Goal: Information Seeking & Learning: Learn about a topic

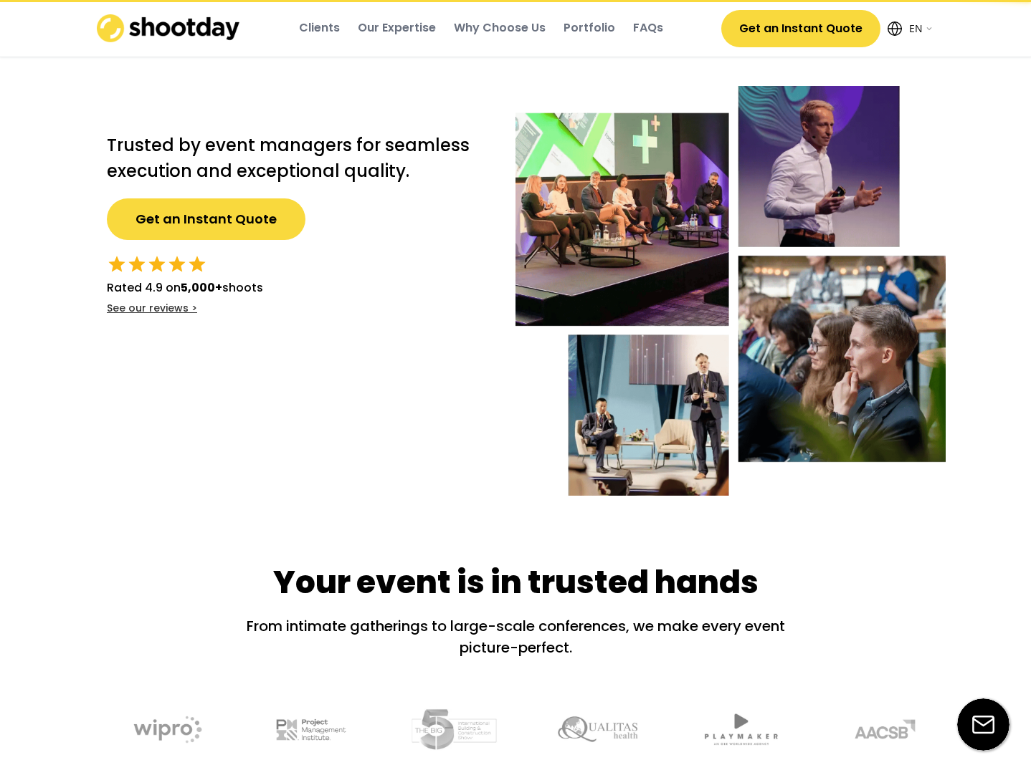
select select ""en""
